Goal: Navigation & Orientation: Find specific page/section

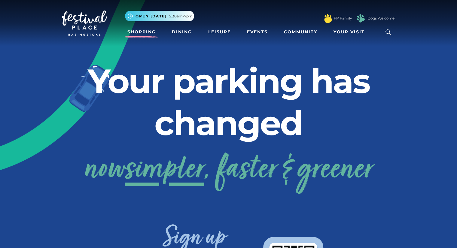
click at [130, 30] on link "Shopping" at bounding box center [141, 31] width 33 height 11
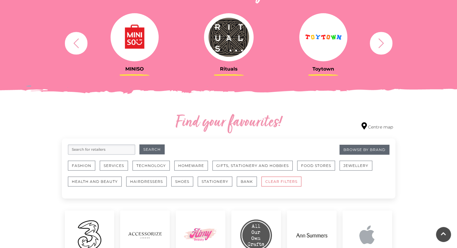
scroll to position [301, 0]
